Goal: Information Seeking & Learning: Learn about a topic

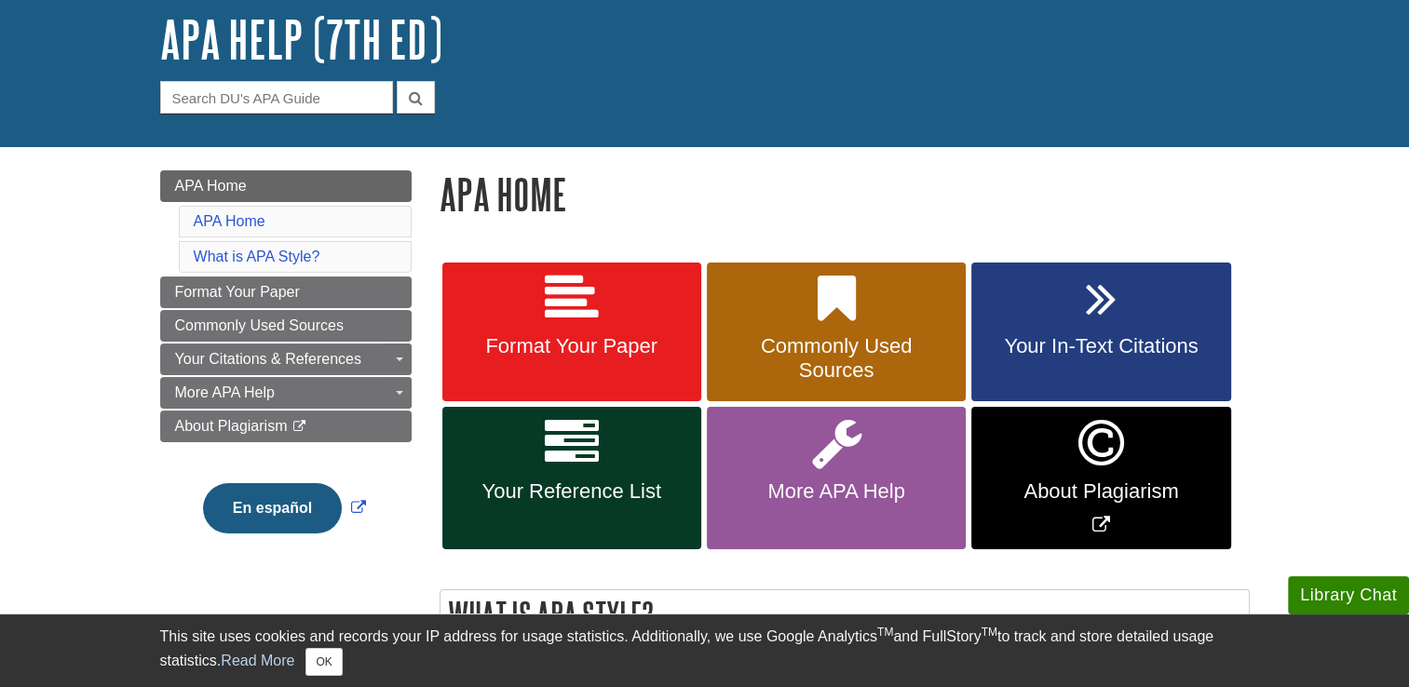
scroll to position [111, 0]
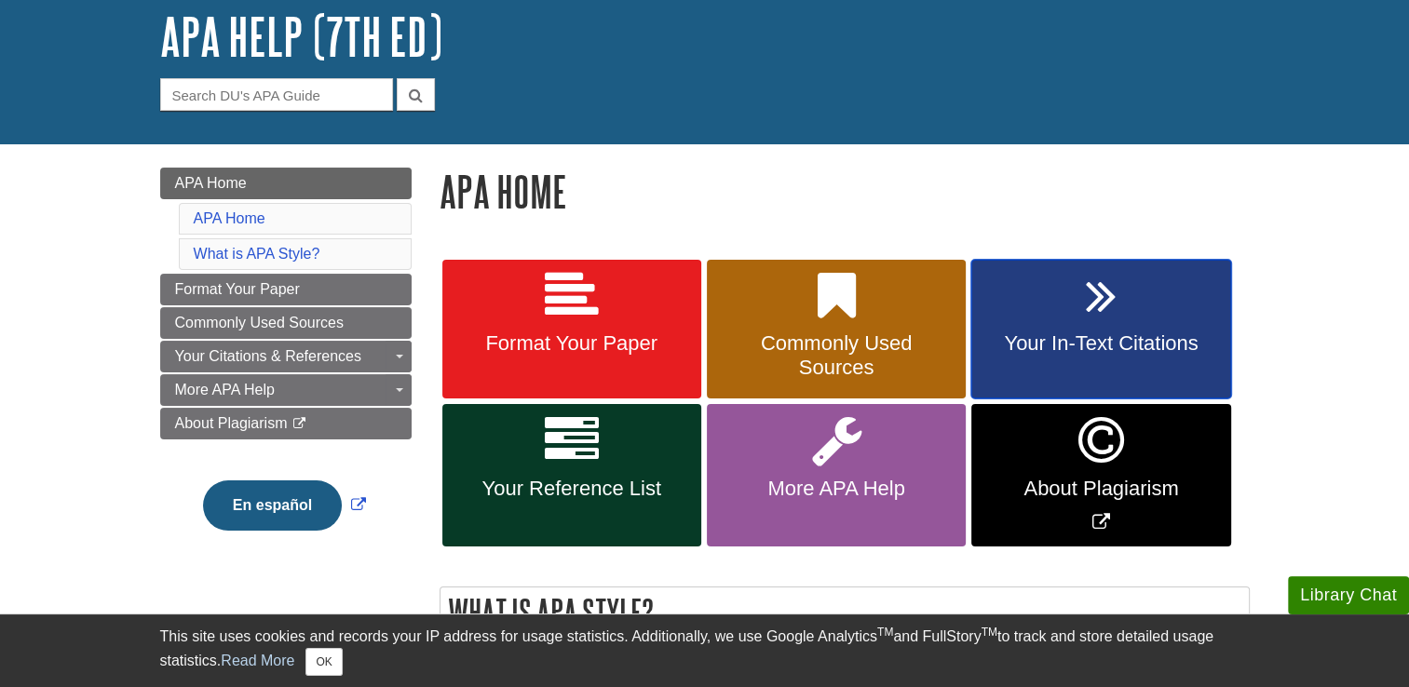
click at [1090, 321] on icon at bounding box center [1101, 296] width 31 height 54
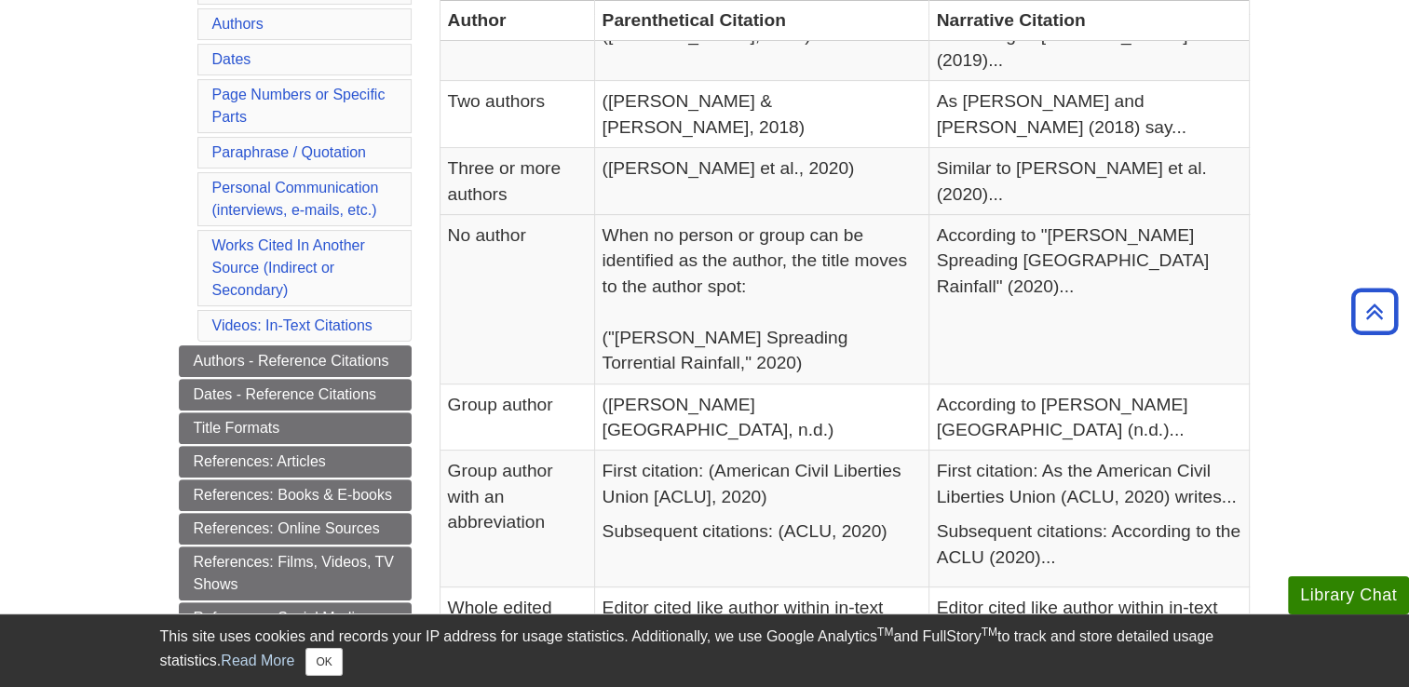
scroll to position [509, 0]
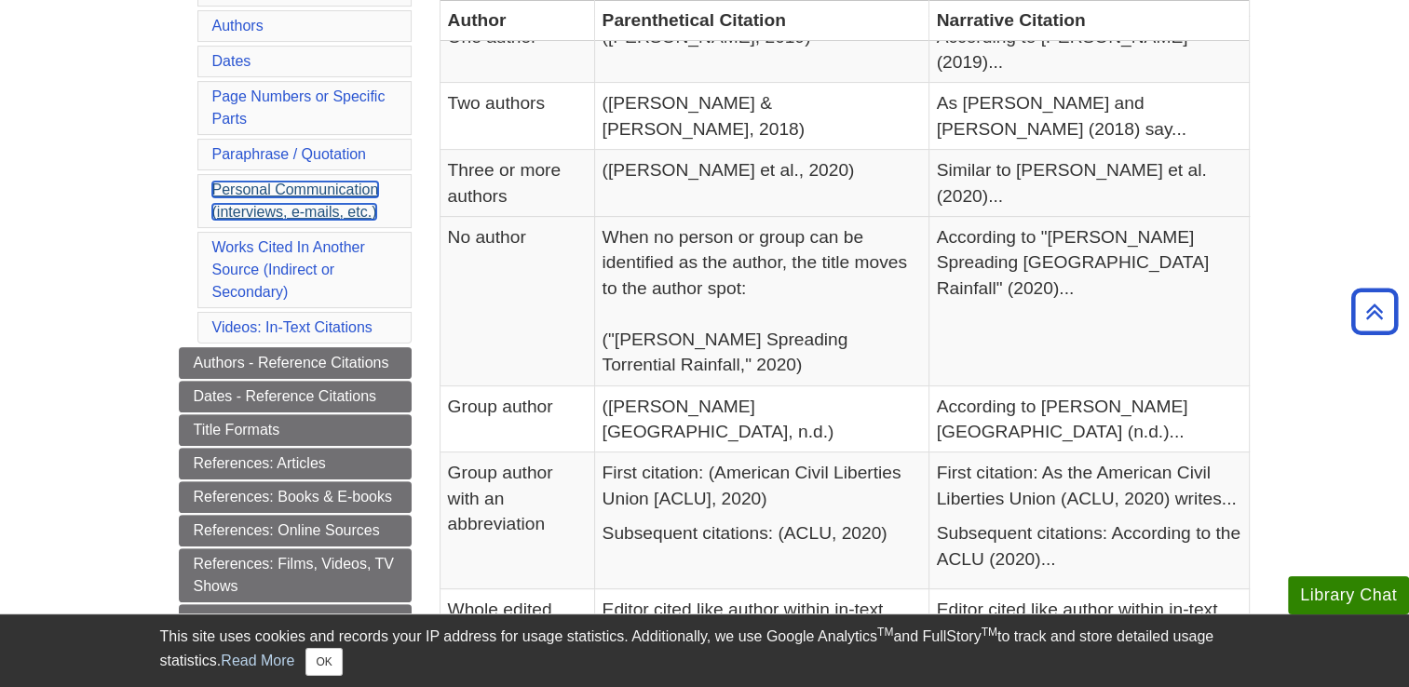
click at [343, 200] on link "Personal Communication (interviews, e-mails, etc.)" at bounding box center [295, 201] width 167 height 38
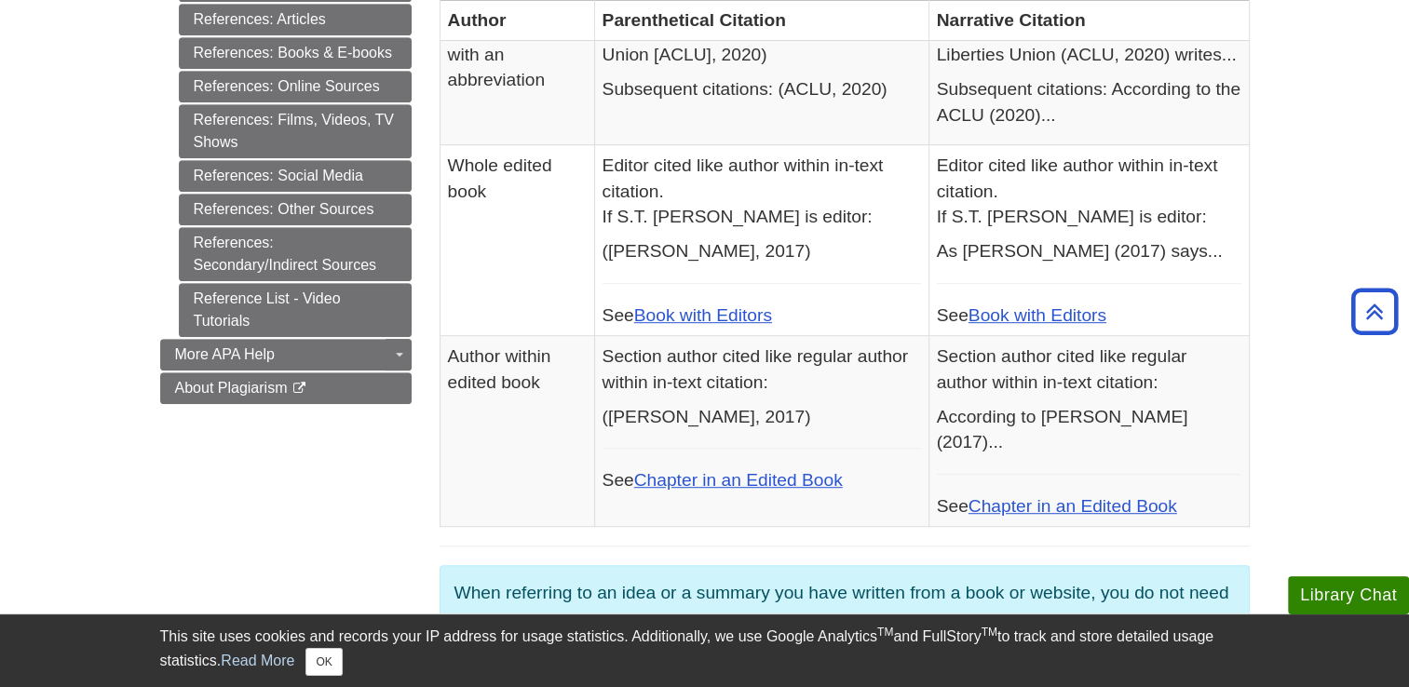
scroll to position [922, 0]
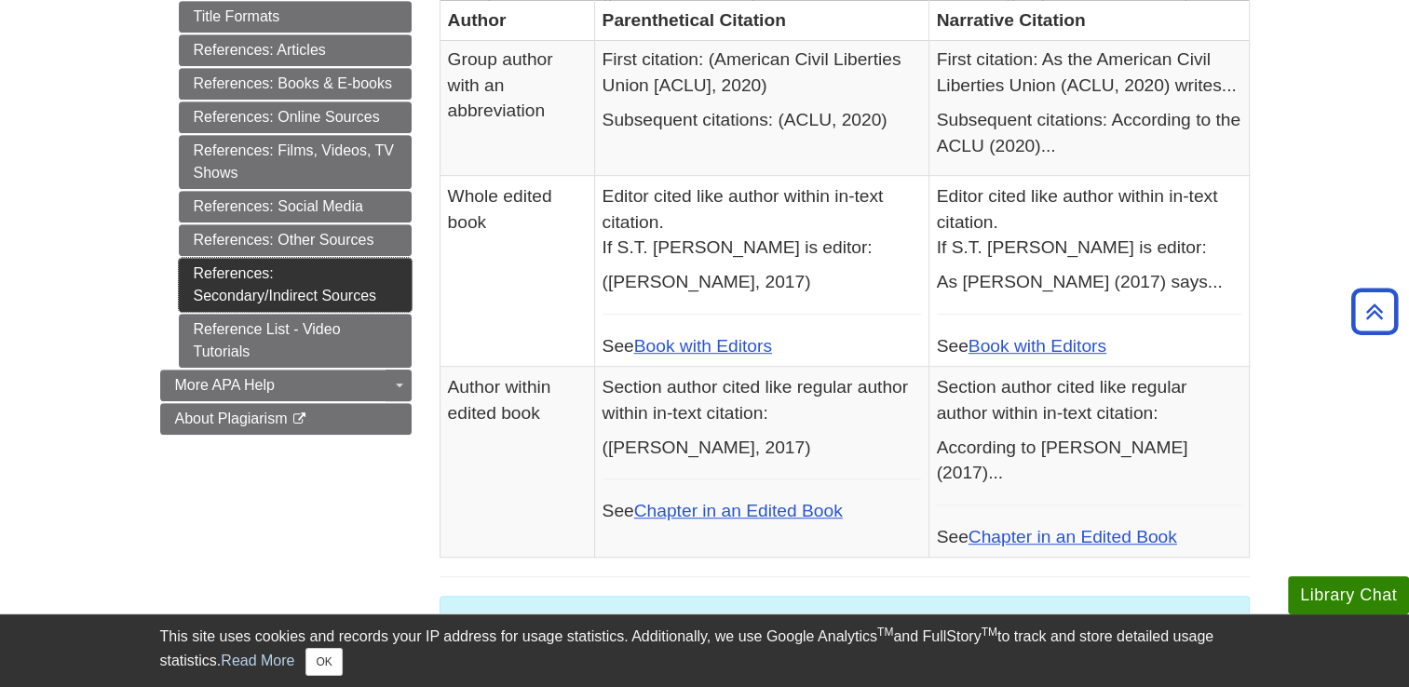
click at [361, 284] on link "References: Secondary/Indirect Sources" at bounding box center [295, 285] width 233 height 54
click at [235, 278] on link "References: Secondary/Indirect Sources" at bounding box center [295, 285] width 233 height 54
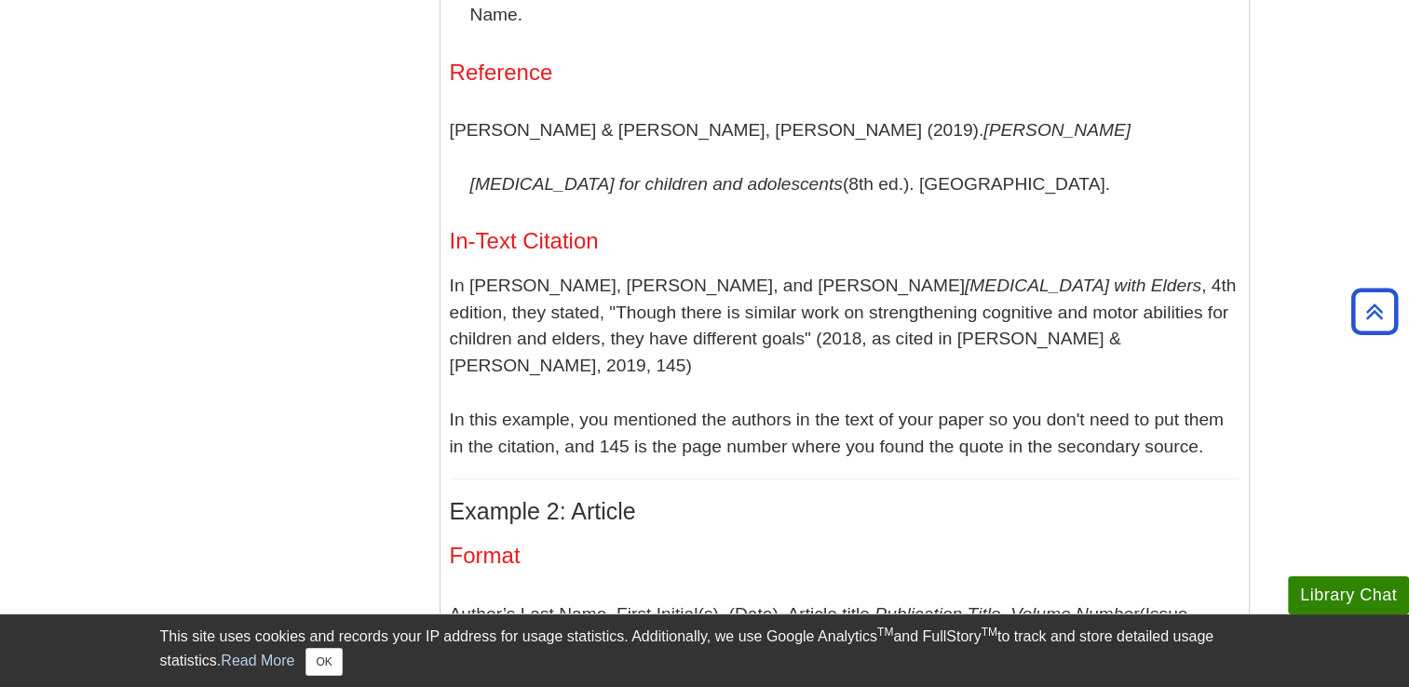
scroll to position [1047, 0]
drag, startPoint x: 755, startPoint y: 304, endPoint x: 777, endPoint y: 301, distance: 21.6
click at [777, 301] on p "In Helene L. Lohman, Sue Byers-Connon, and René L. Padilla’s Occupational Thera…" at bounding box center [845, 366] width 790 height 188
click at [759, 338] on p "In Helene L. Lohman, Sue Byers-Connon, and René L. Padilla’s Occupational Thera…" at bounding box center [845, 366] width 790 height 188
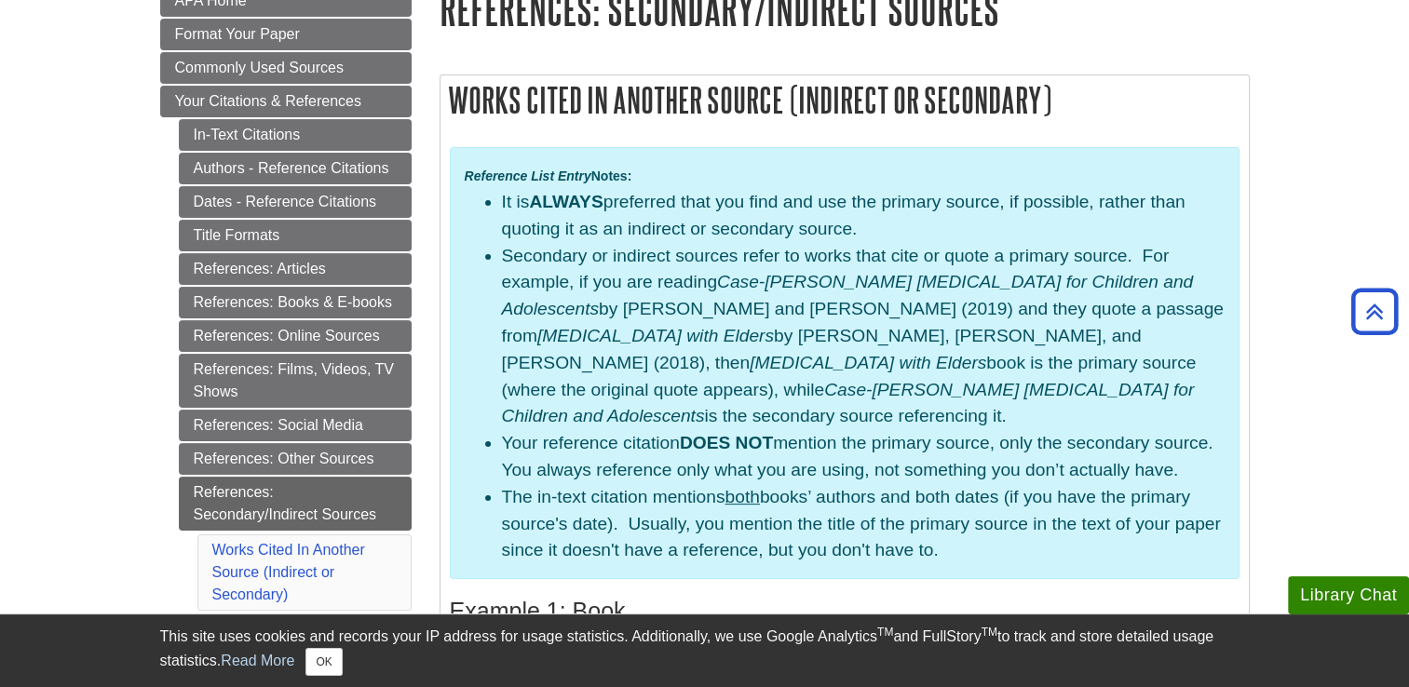
scroll to position [292, 0]
click at [326, 157] on link "Authors - Reference Citations" at bounding box center [295, 170] width 233 height 32
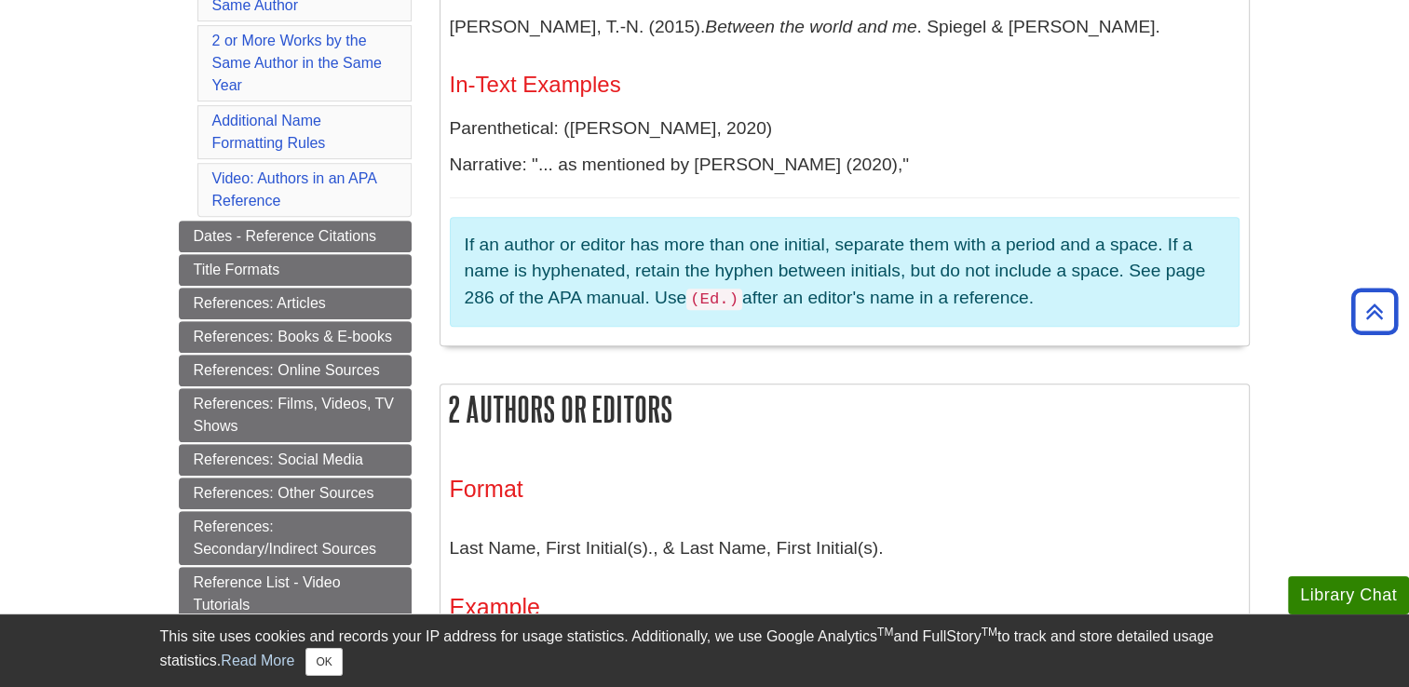
scroll to position [723, 0]
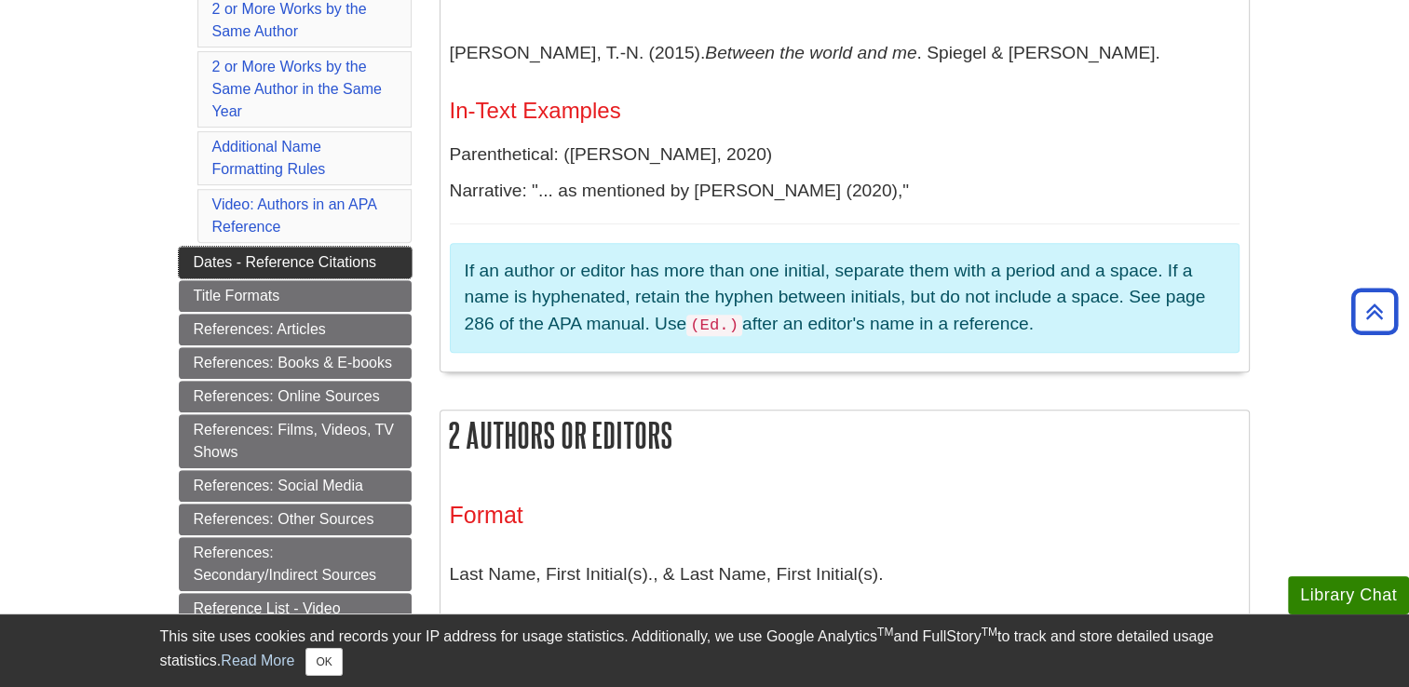
click at [270, 260] on link "Dates - Reference Citations" at bounding box center [295, 263] width 233 height 32
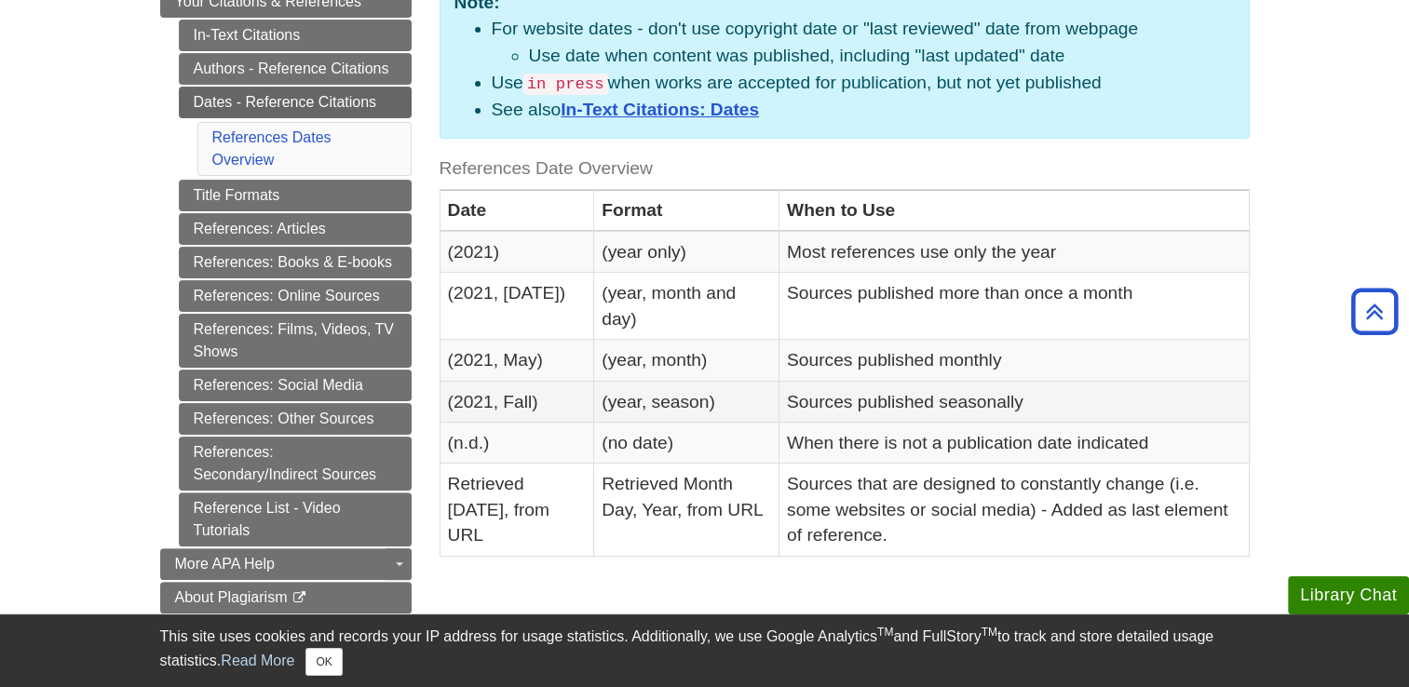
scroll to position [391, 0]
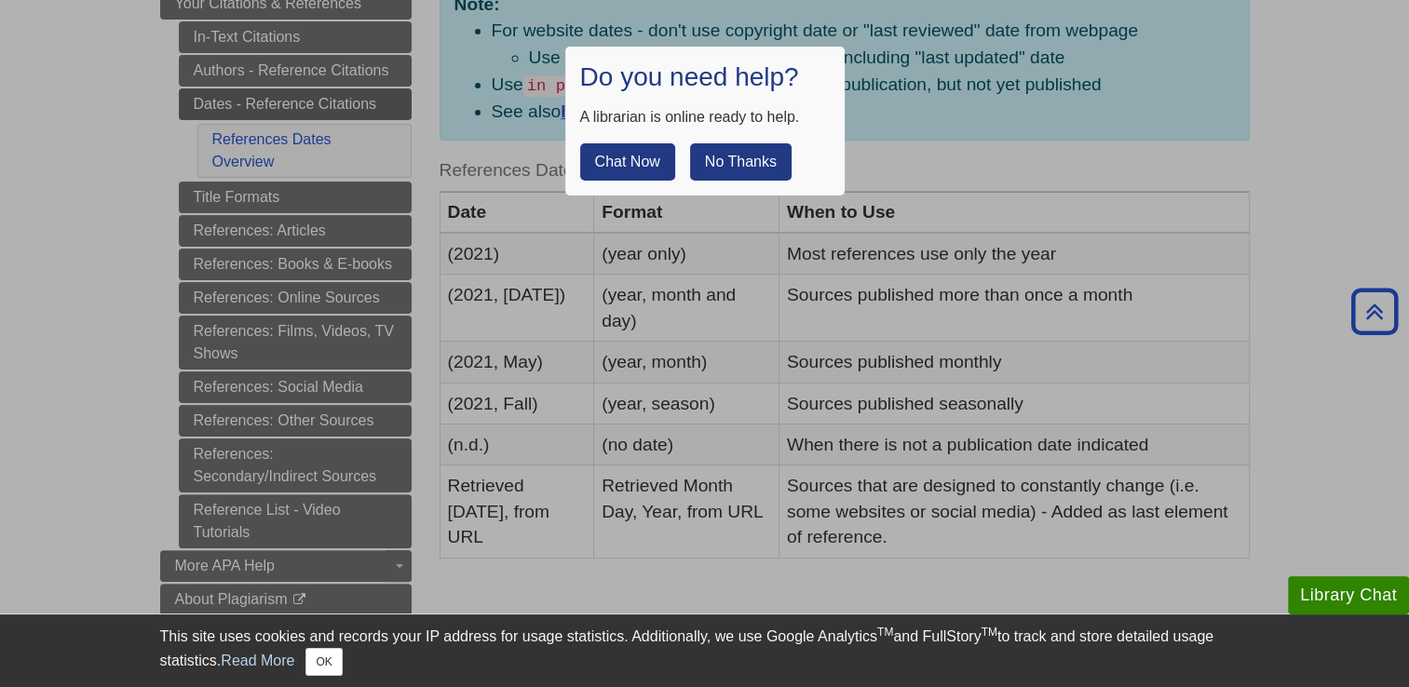
click at [740, 150] on button "No Thanks" at bounding box center [741, 161] width 102 height 37
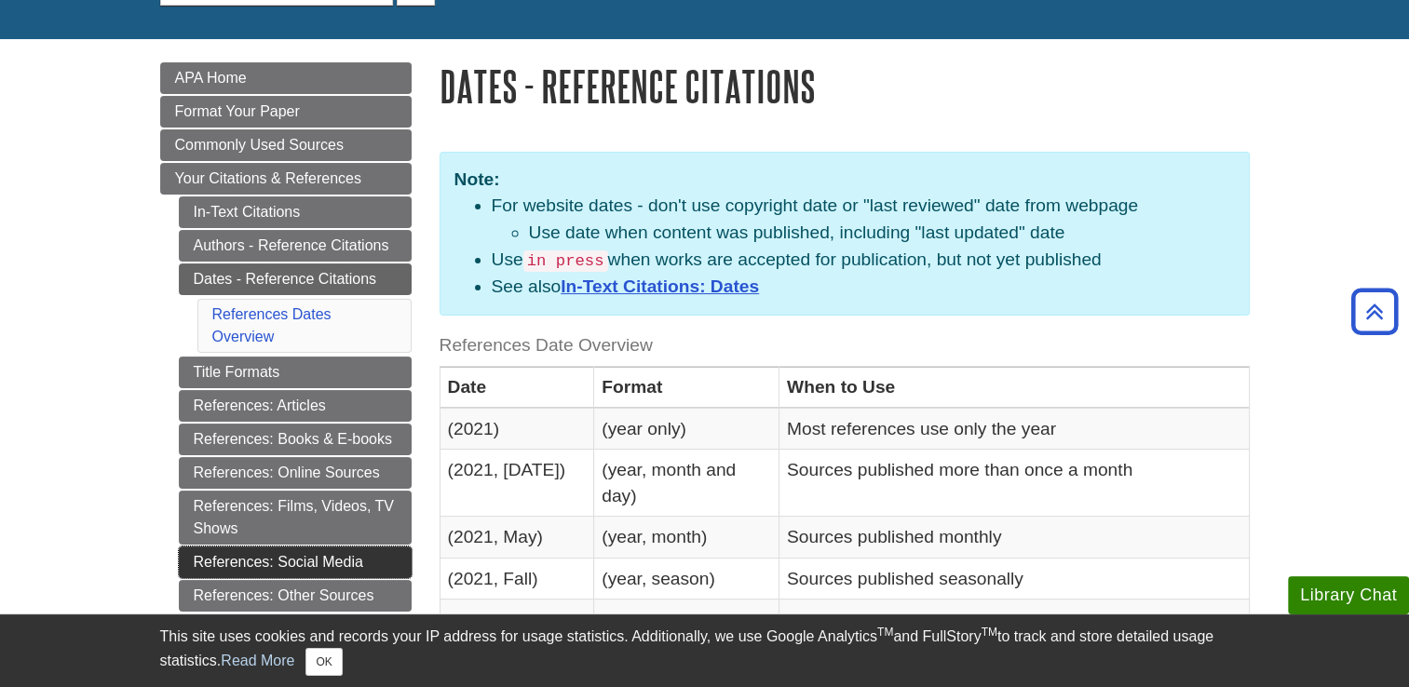
scroll to position [151, 0]
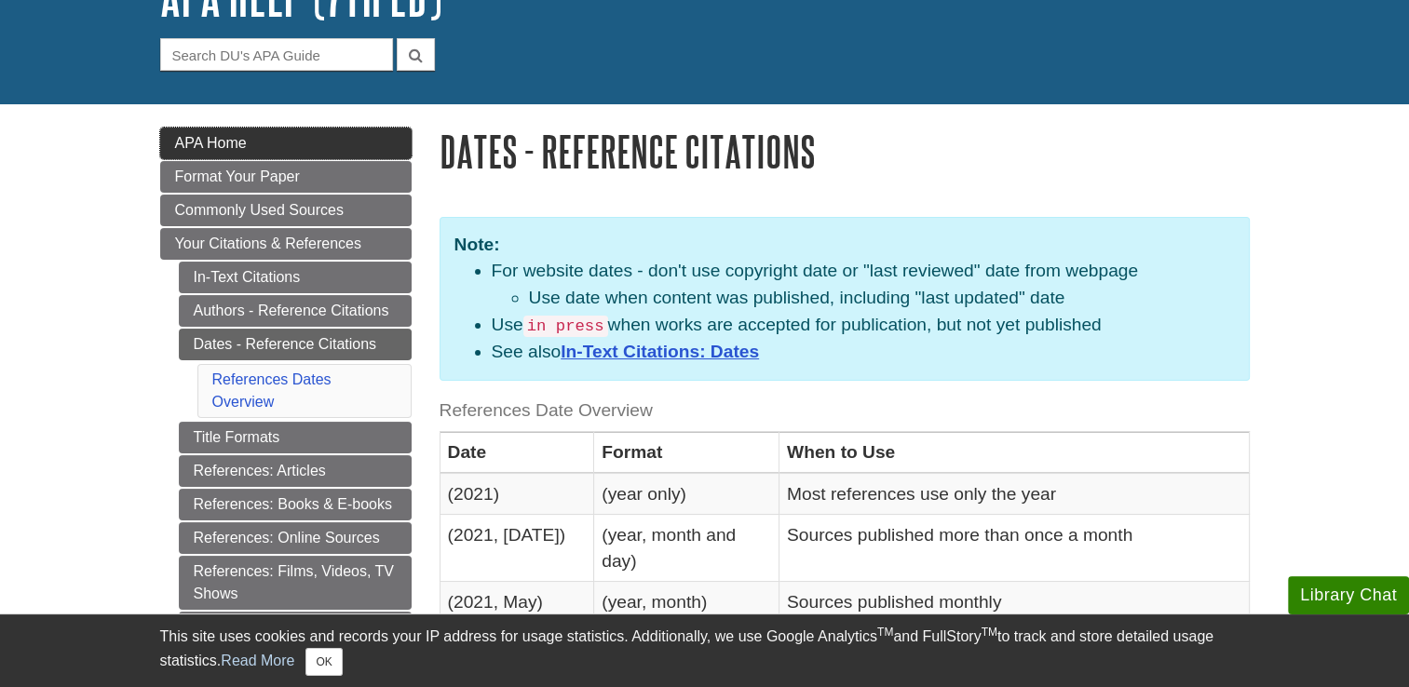
click at [262, 145] on link "APA Home" at bounding box center [285, 144] width 251 height 32
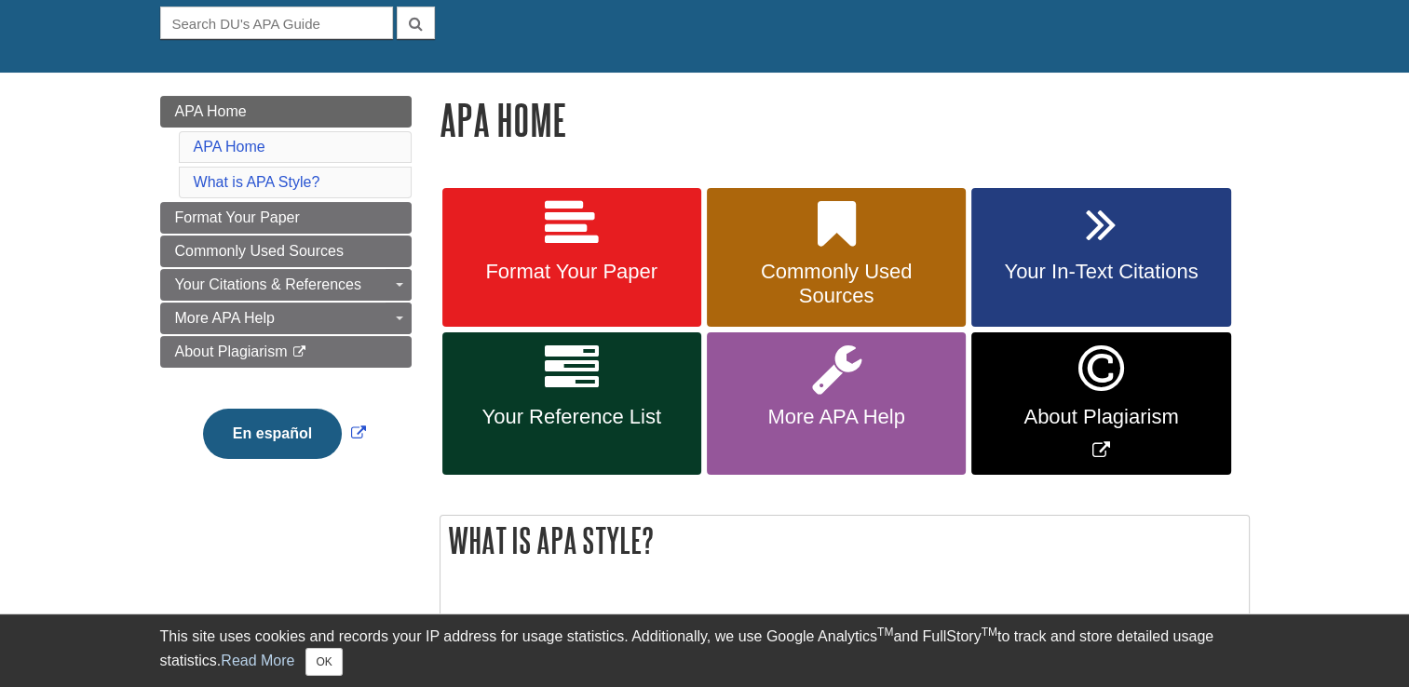
scroll to position [194, 0]
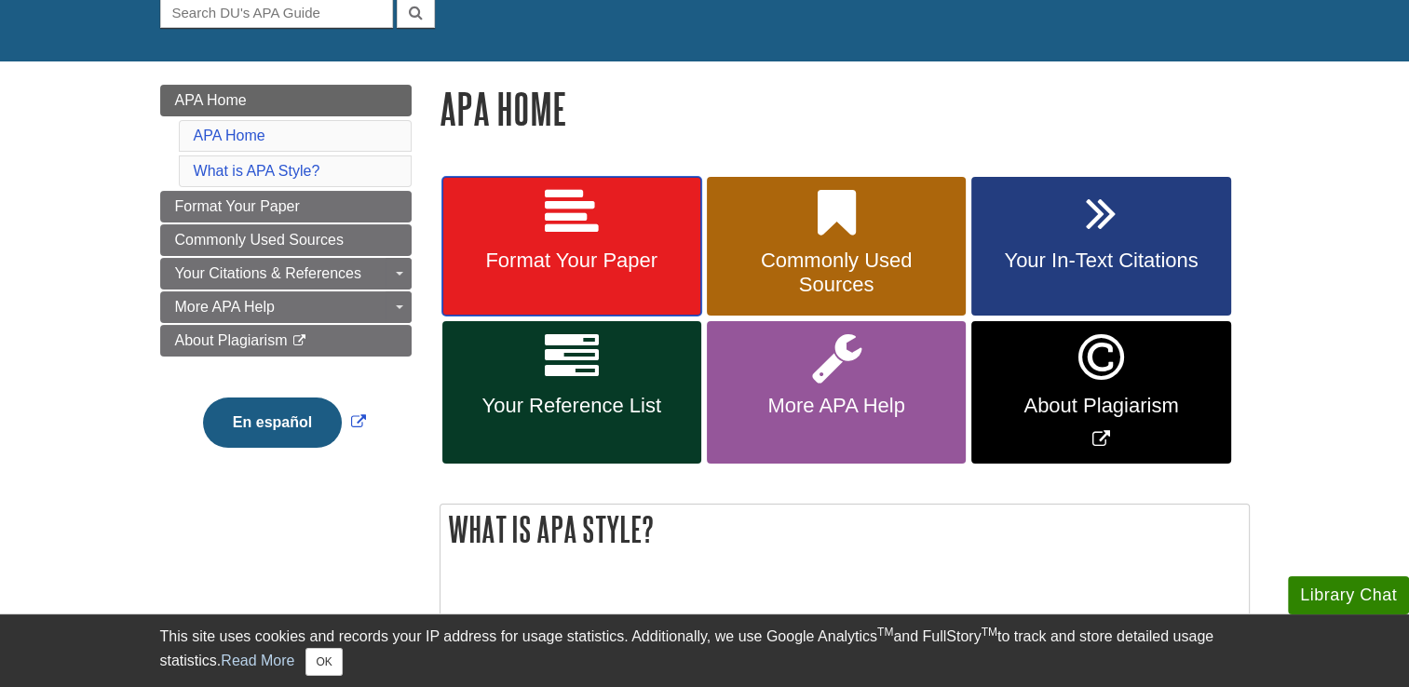
click at [581, 239] on icon at bounding box center [572, 213] width 54 height 54
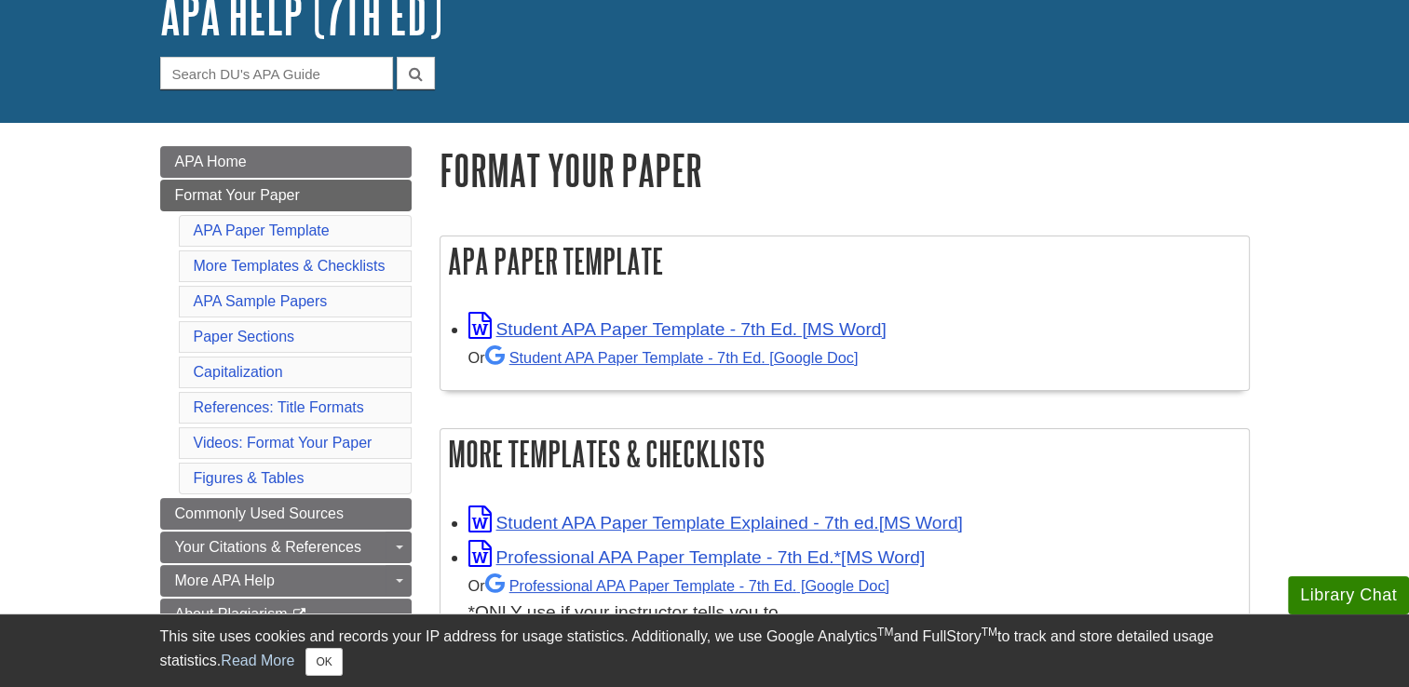
scroll to position [138, 0]
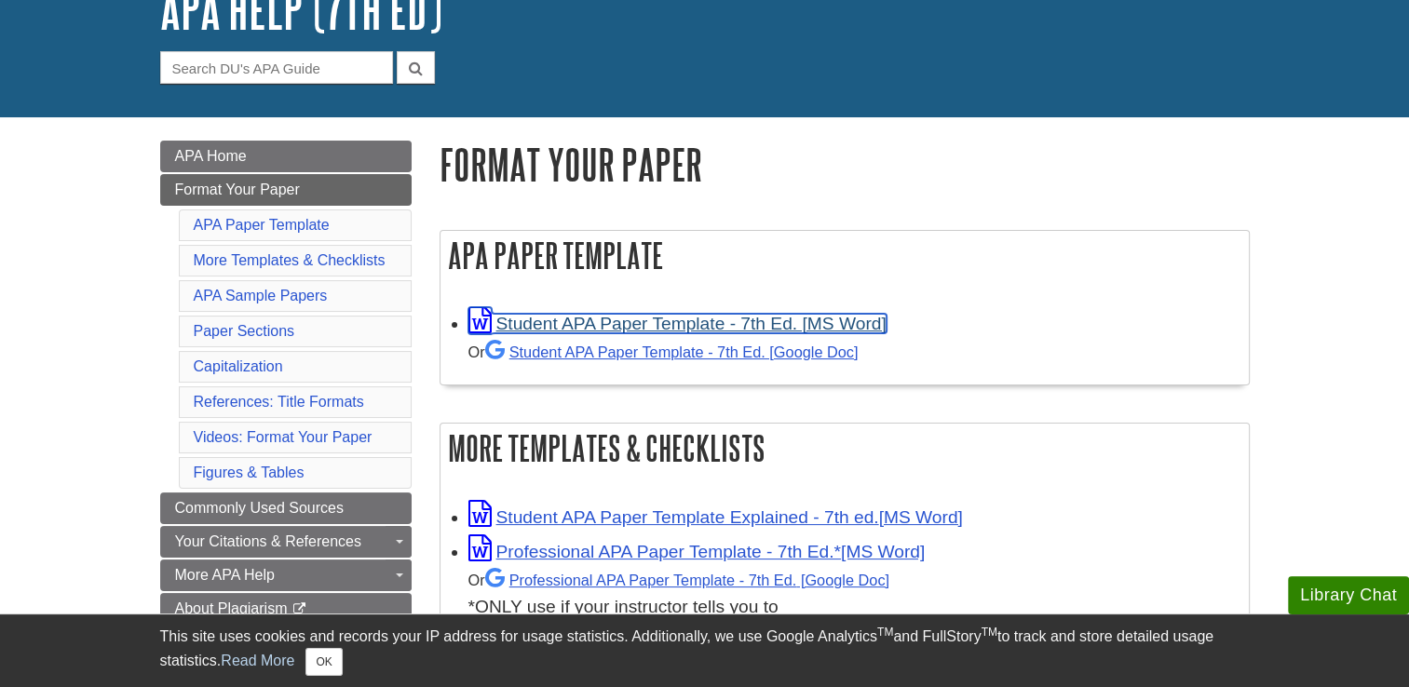
click at [622, 329] on link "Student APA Paper Template - 7th Ed. [MS Word]" at bounding box center [677, 324] width 418 height 20
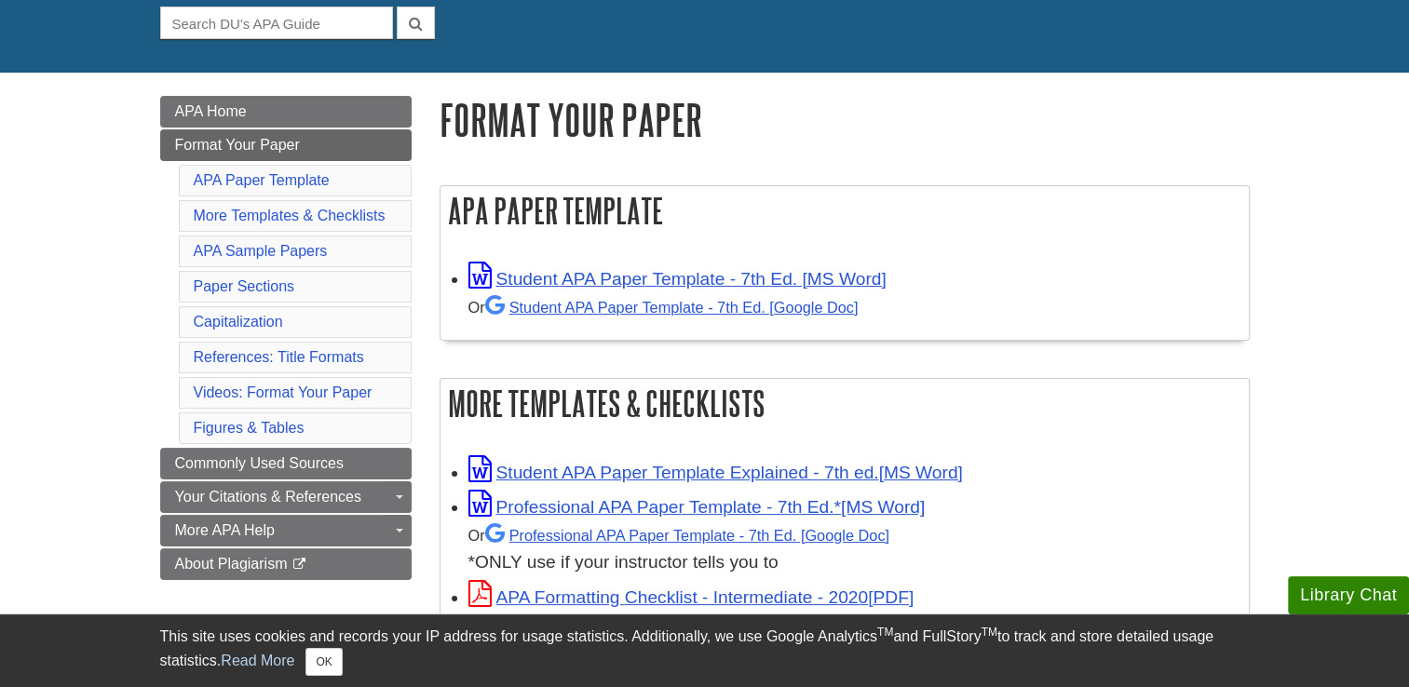
scroll to position [190, 0]
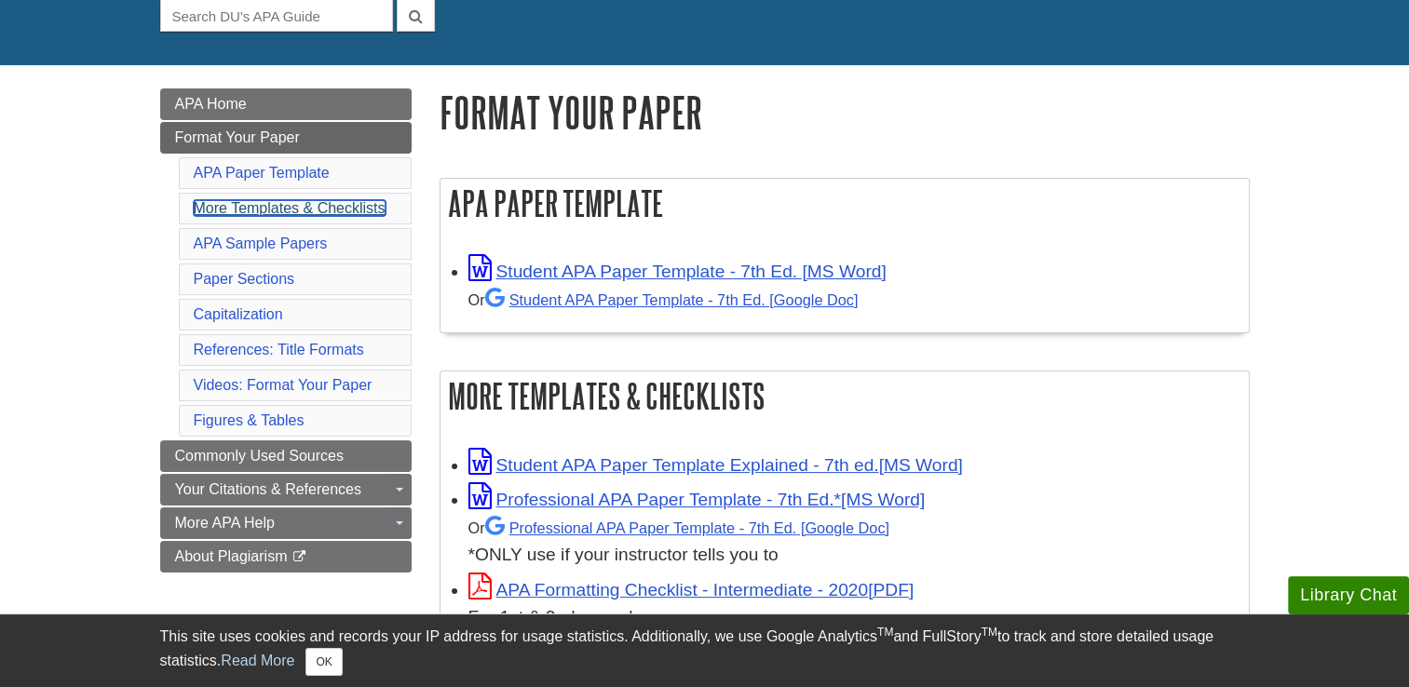
click at [369, 213] on link "More Templates & Checklists" at bounding box center [290, 208] width 192 height 16
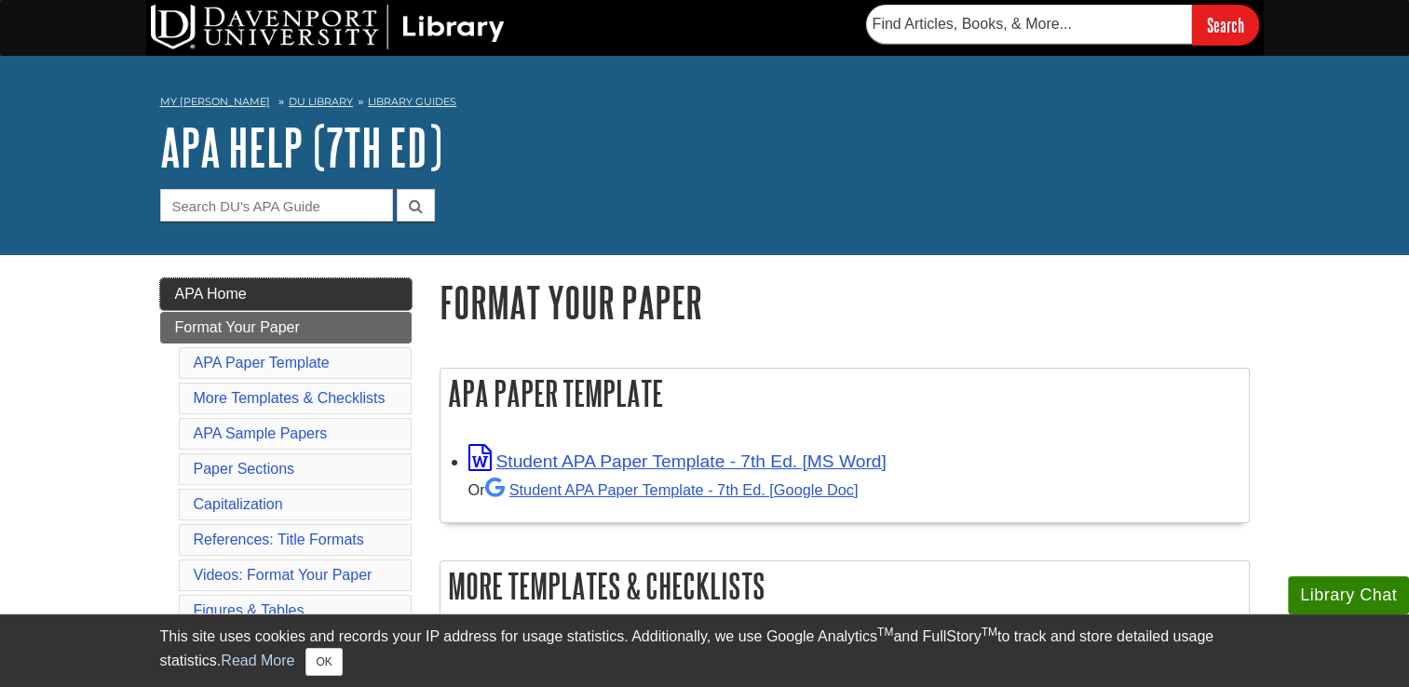
click at [369, 295] on link "APA Home" at bounding box center [285, 294] width 251 height 32
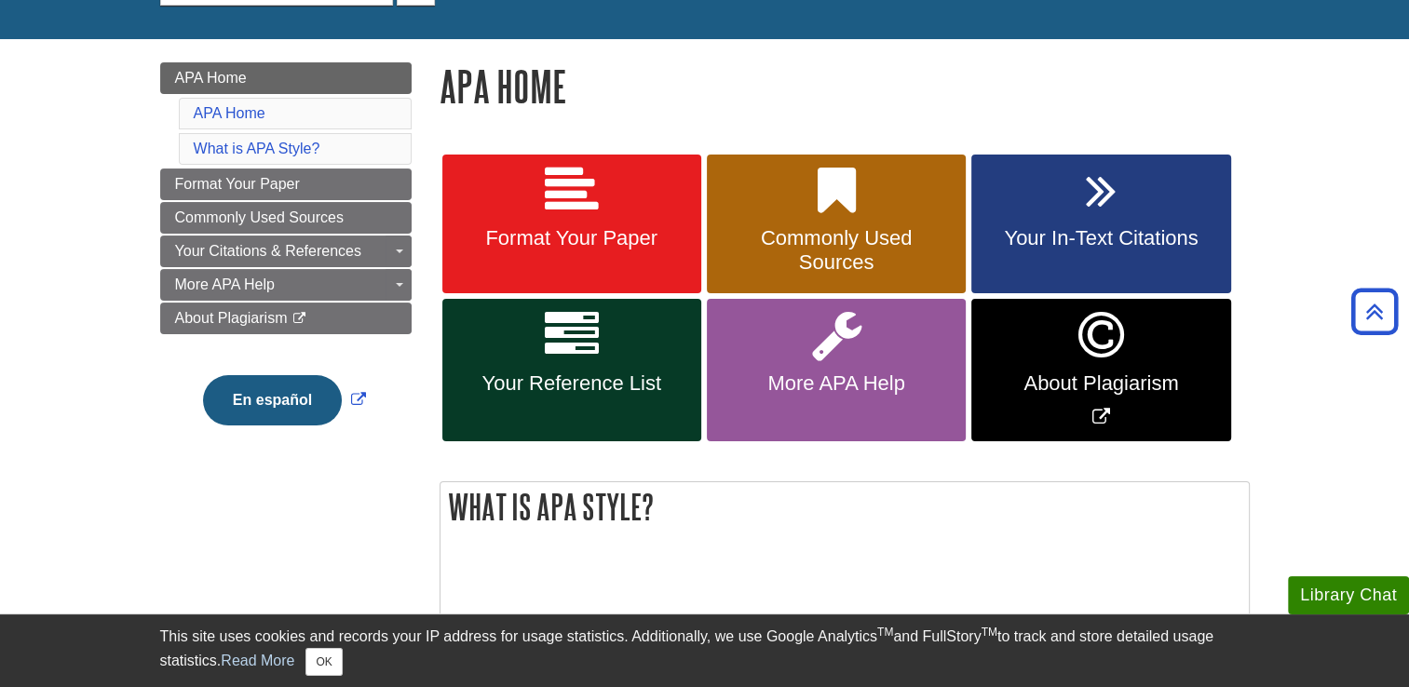
scroll to position [216, 0]
